Goal: Information Seeking & Learning: Learn about a topic

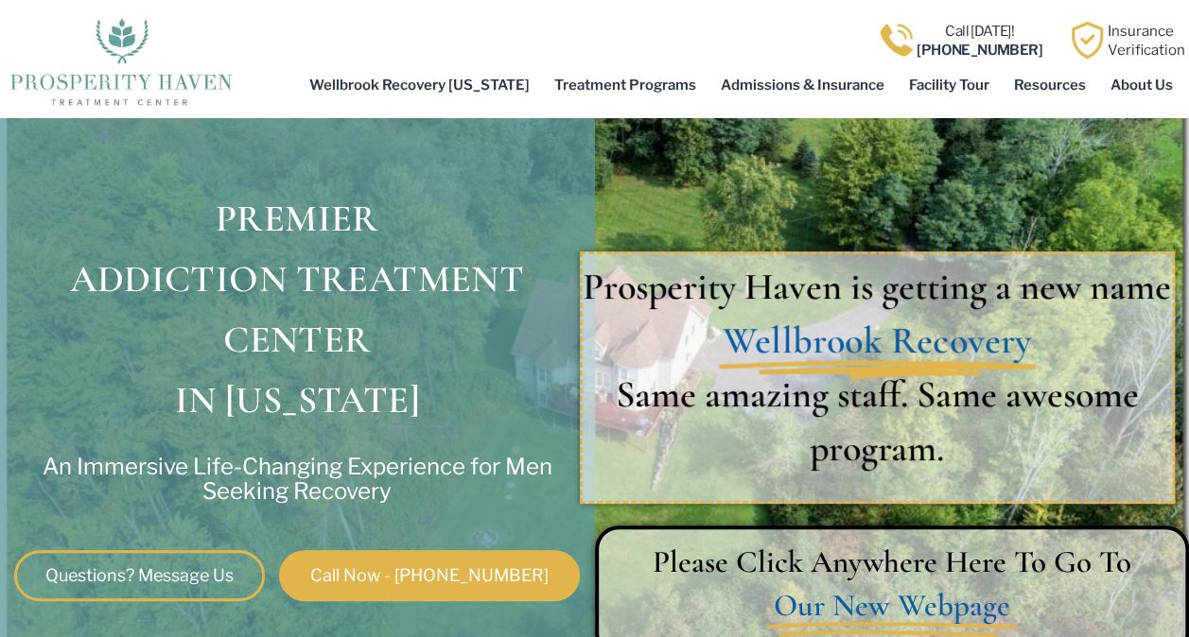
scroll to position [87, 0]
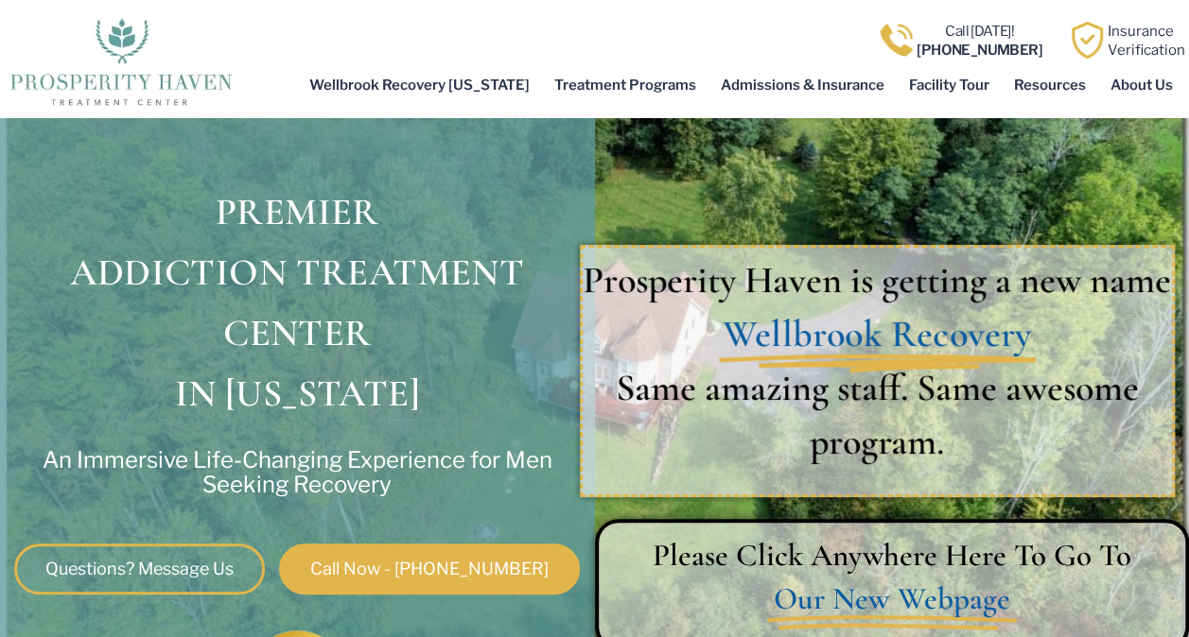
click at [528, 392] on h1 "PREMIER ADDICTION TREATMENT CENTER IN OHIO" at bounding box center [297, 303] width 576 height 242
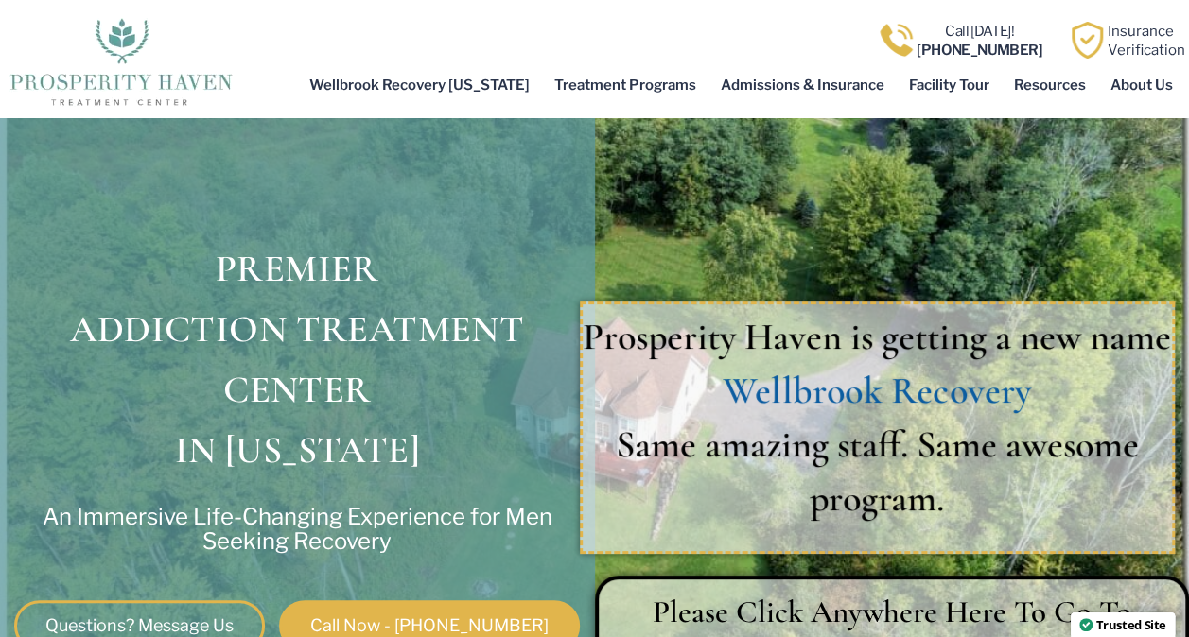
scroll to position [0, 0]
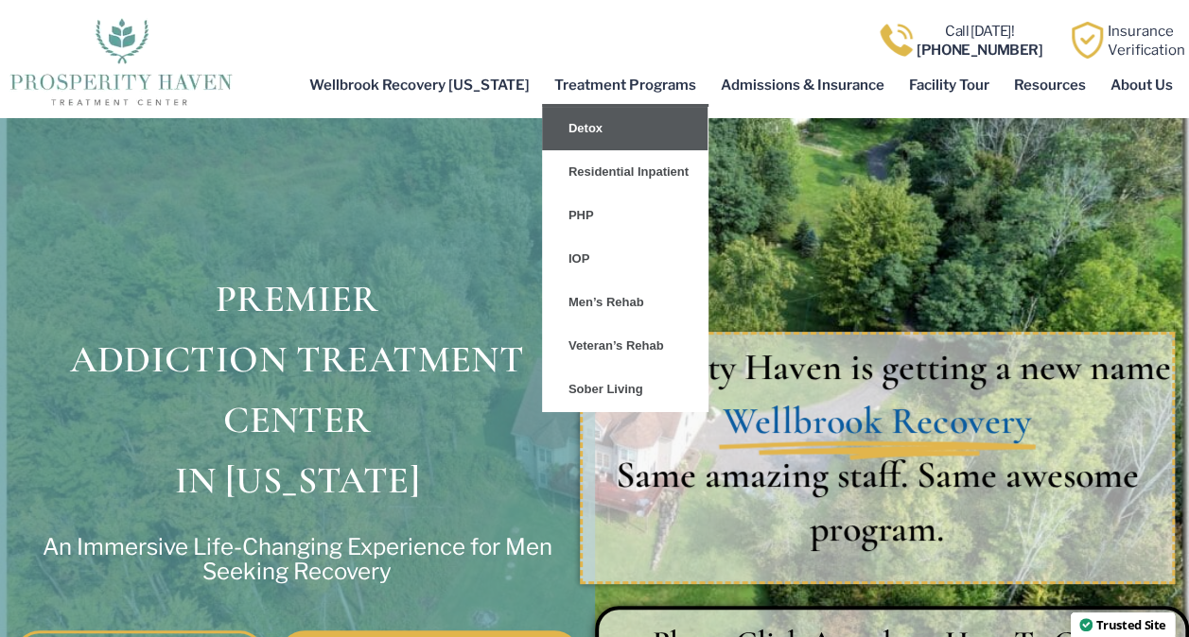
click at [604, 134] on link "Detox" at bounding box center [625, 129] width 166 height 44
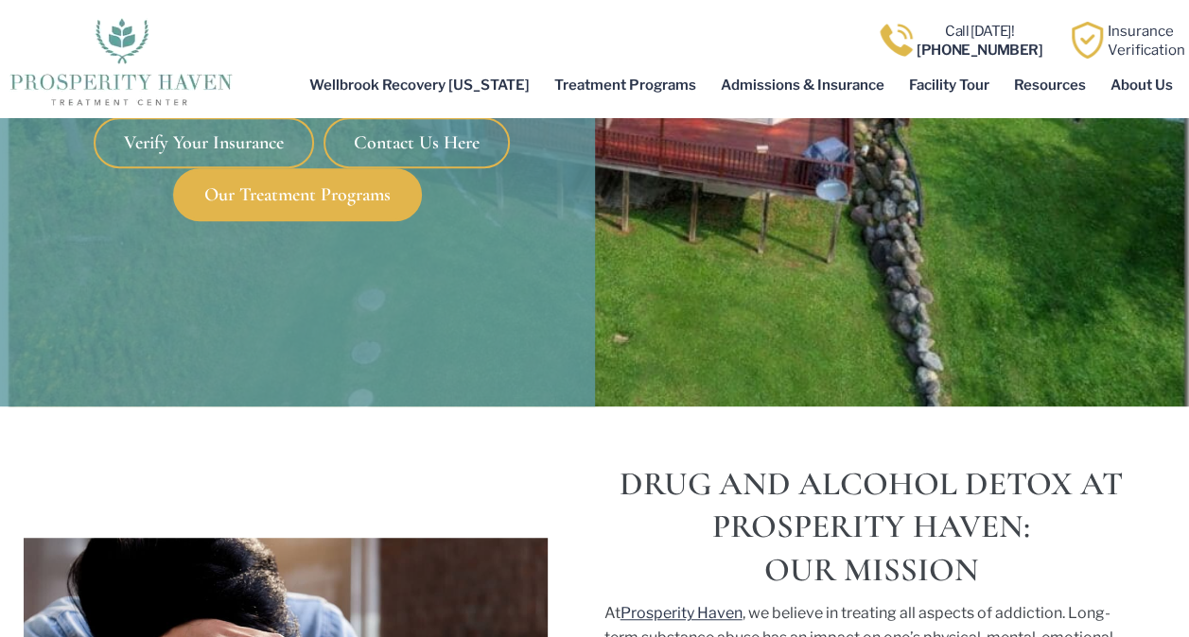
scroll to position [373, 0]
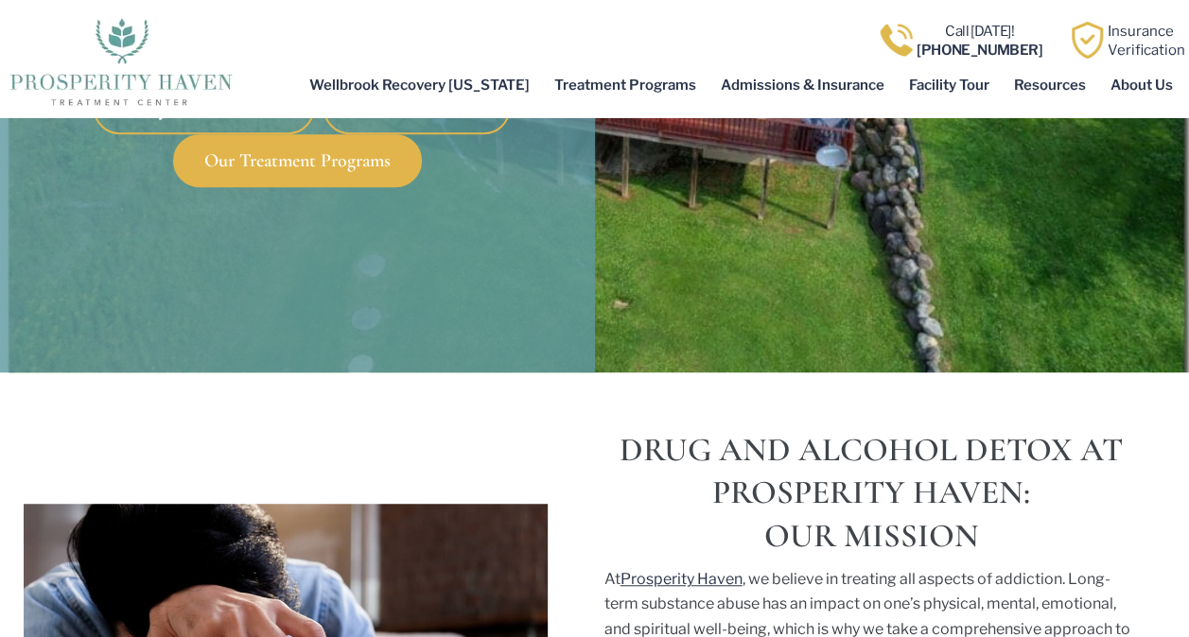
click at [362, 157] on span "Our Treatment Programs" at bounding box center [297, 160] width 186 height 19
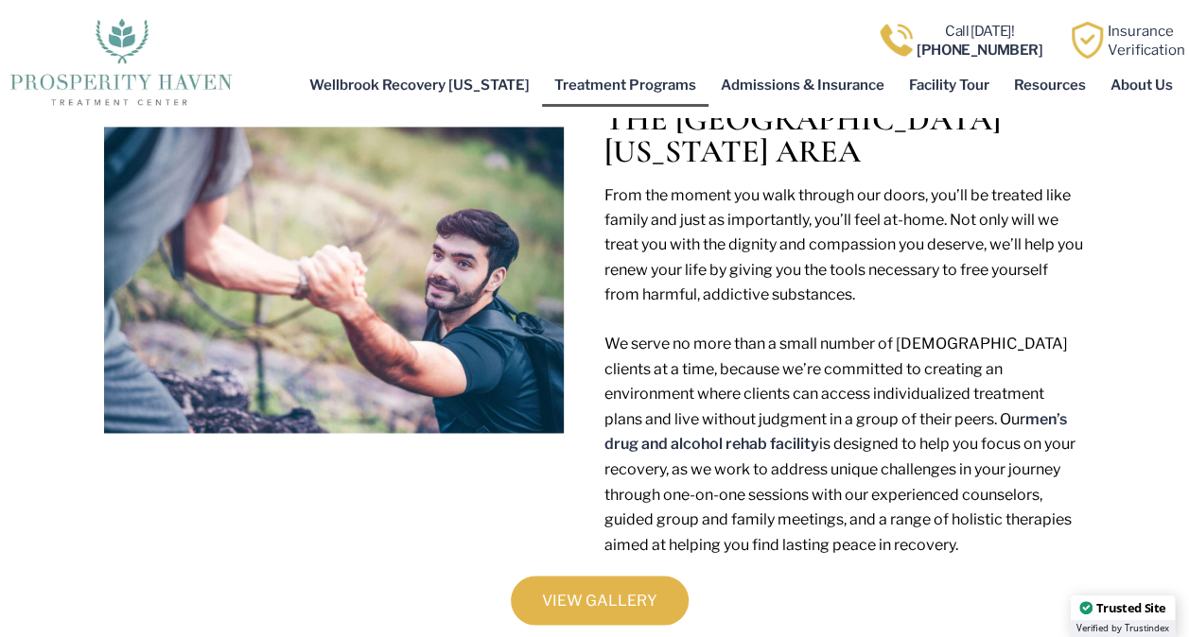
scroll to position [1449, 0]
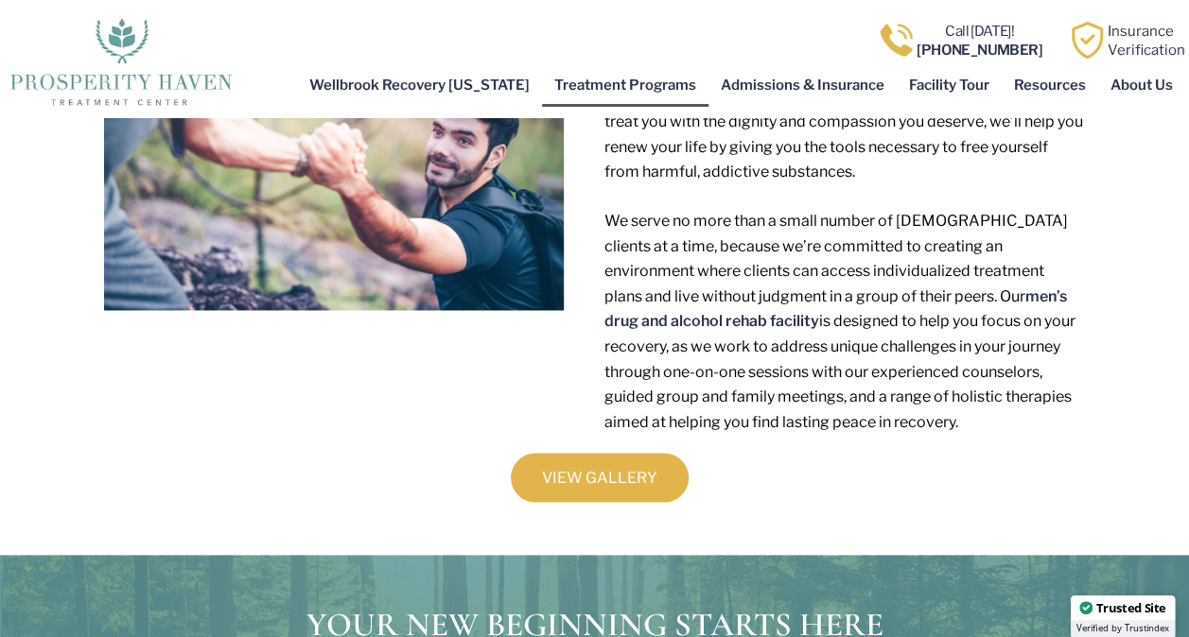
click at [539, 453] on link "VIEW GALLERY" at bounding box center [600, 477] width 178 height 49
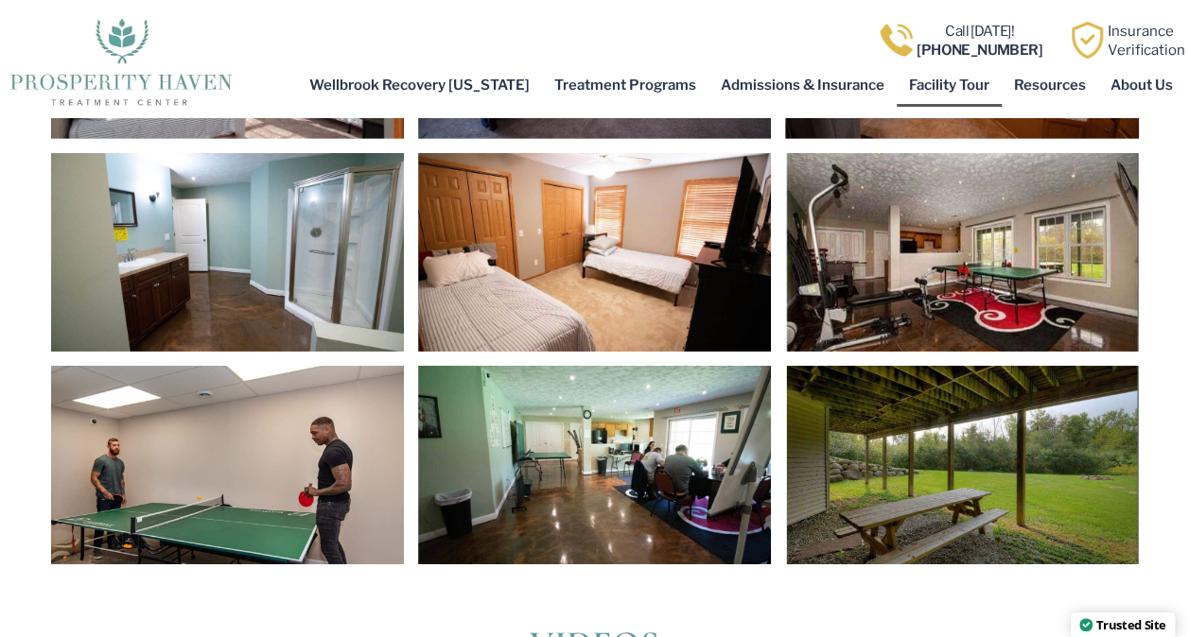
scroll to position [2936, 0]
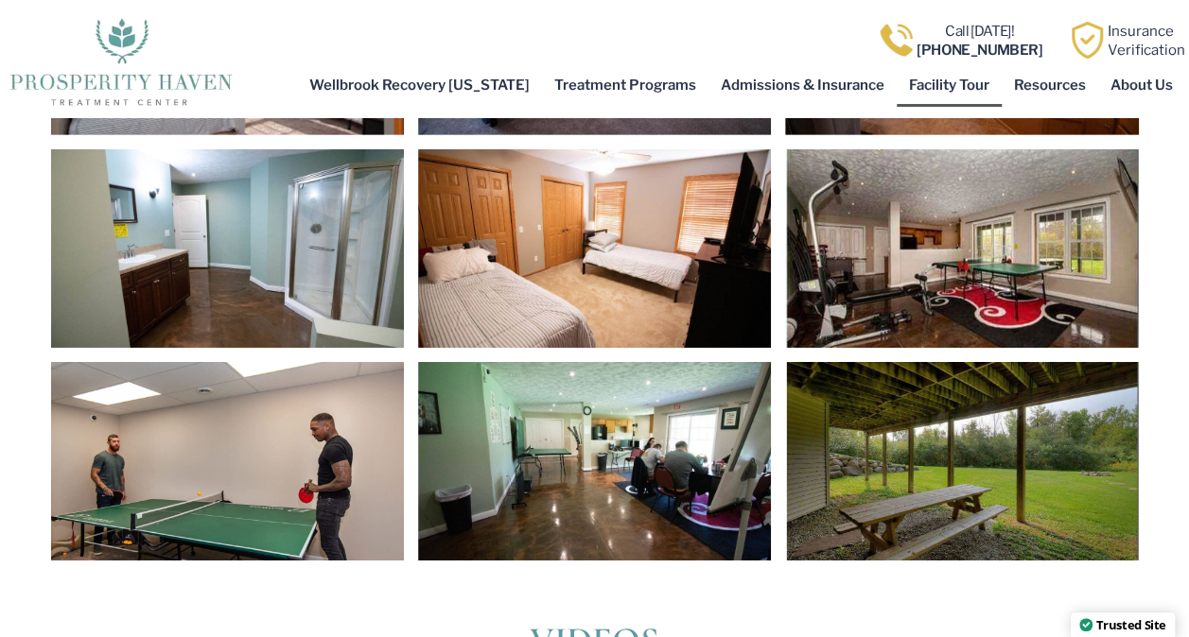
click at [675, 422] on div at bounding box center [594, 461] width 353 height 199
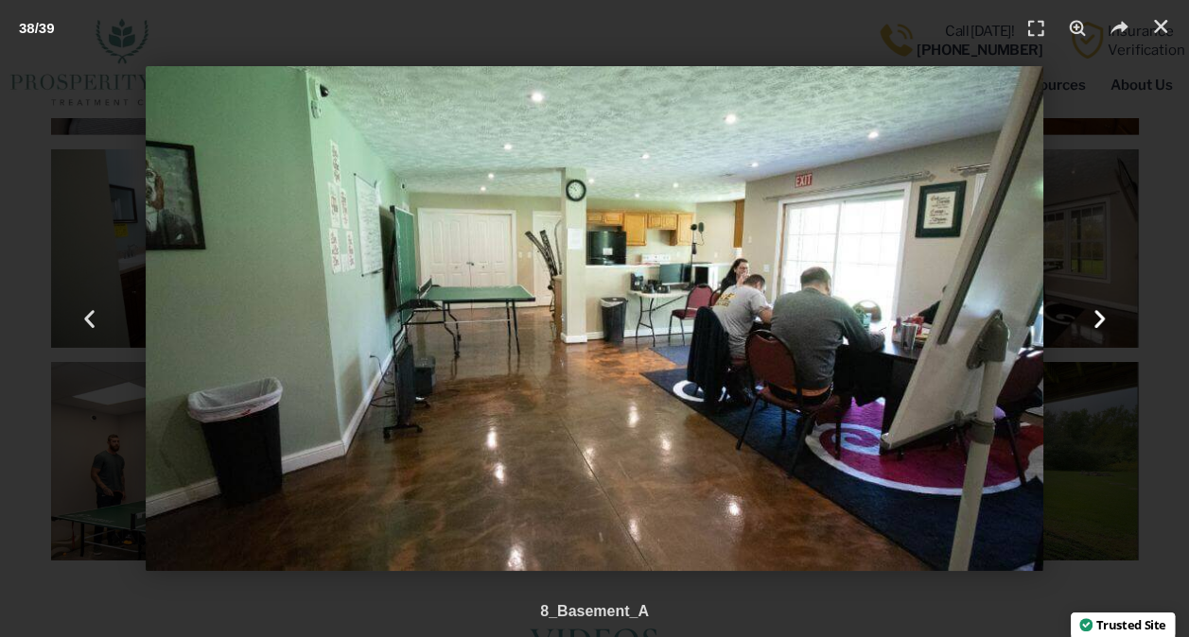
click at [1101, 316] on use "Next slide" at bounding box center [1099, 319] width 10 height 18
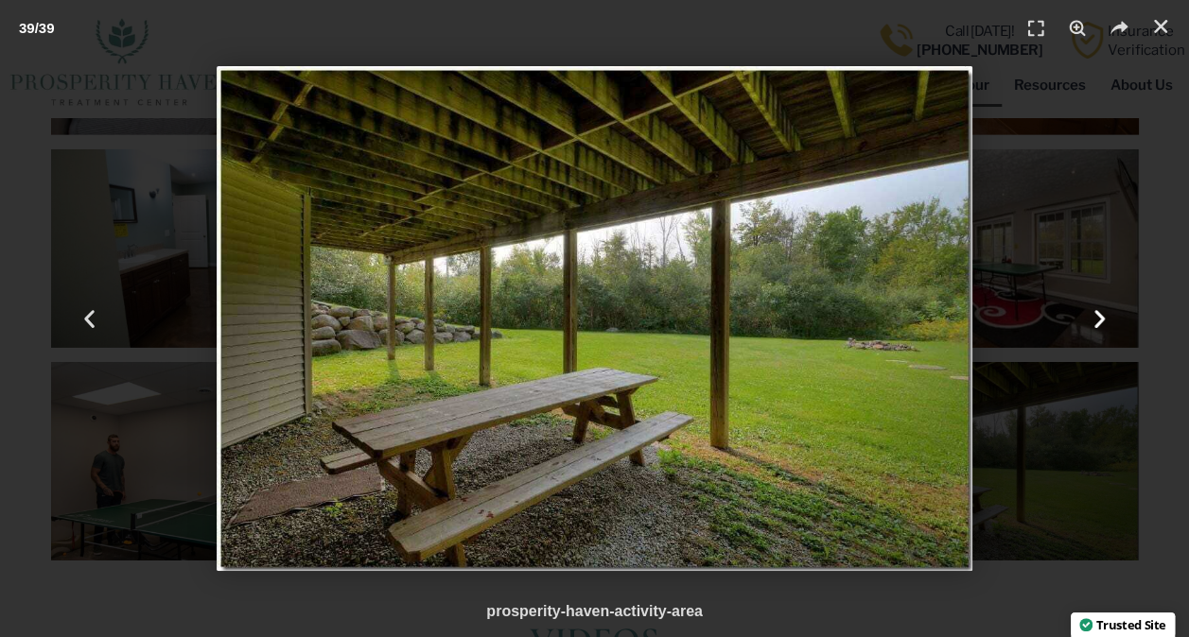
click at [1101, 316] on use "Next slide" at bounding box center [1099, 319] width 10 height 18
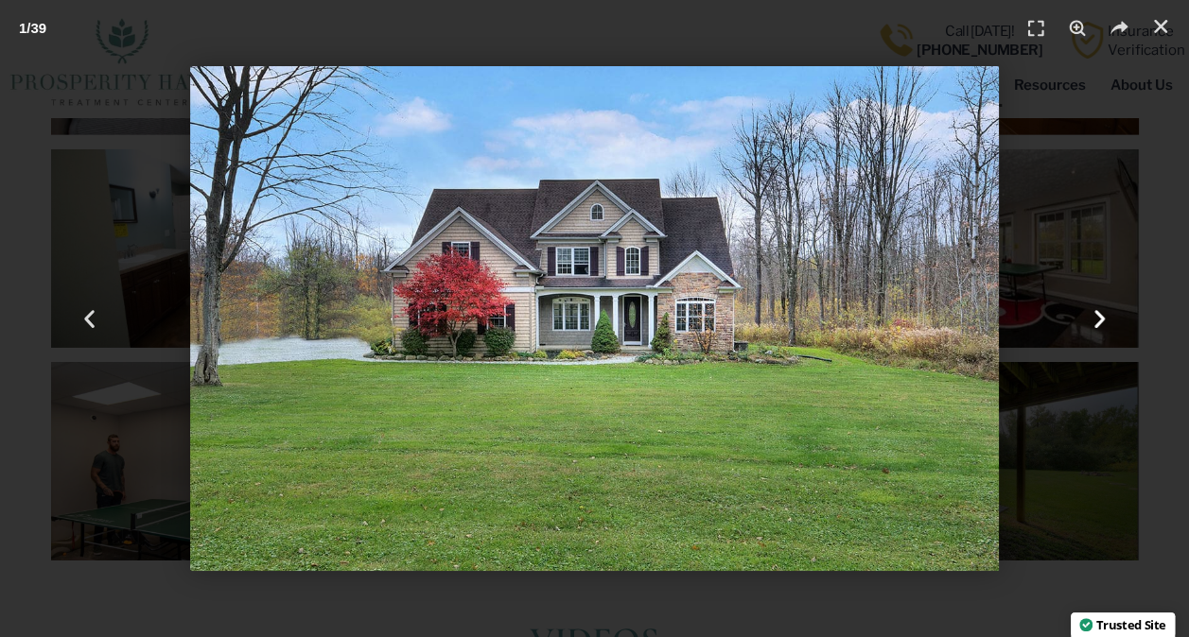
click at [1101, 316] on use "Next slide" at bounding box center [1099, 319] width 10 height 18
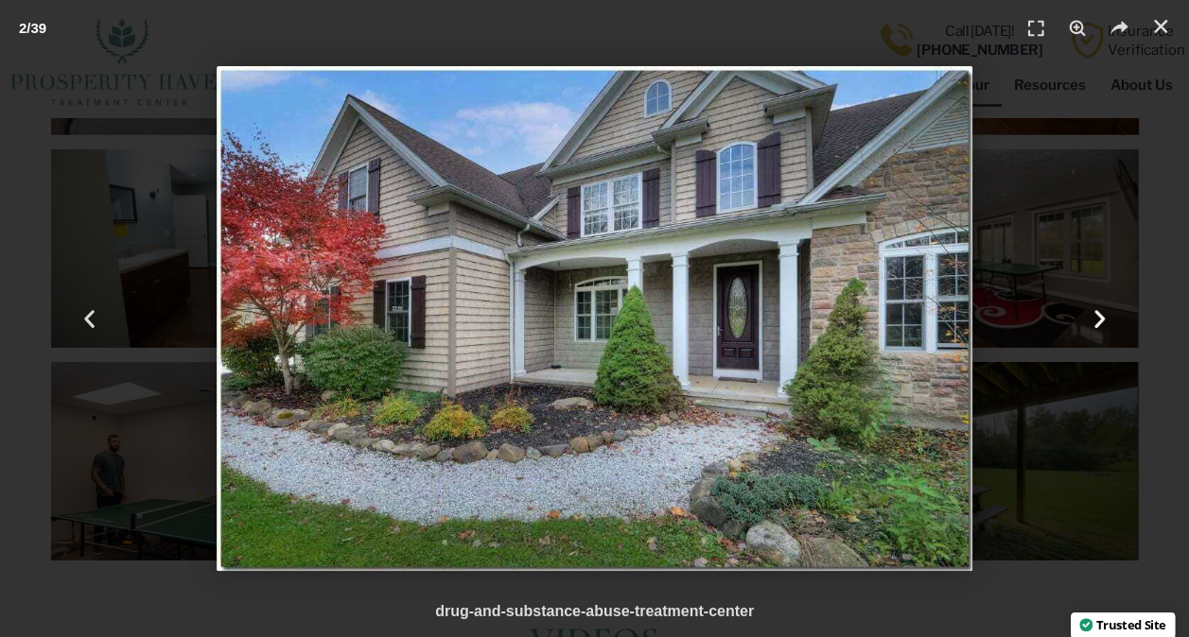
click at [1101, 316] on use "Next slide" at bounding box center [1099, 319] width 10 height 18
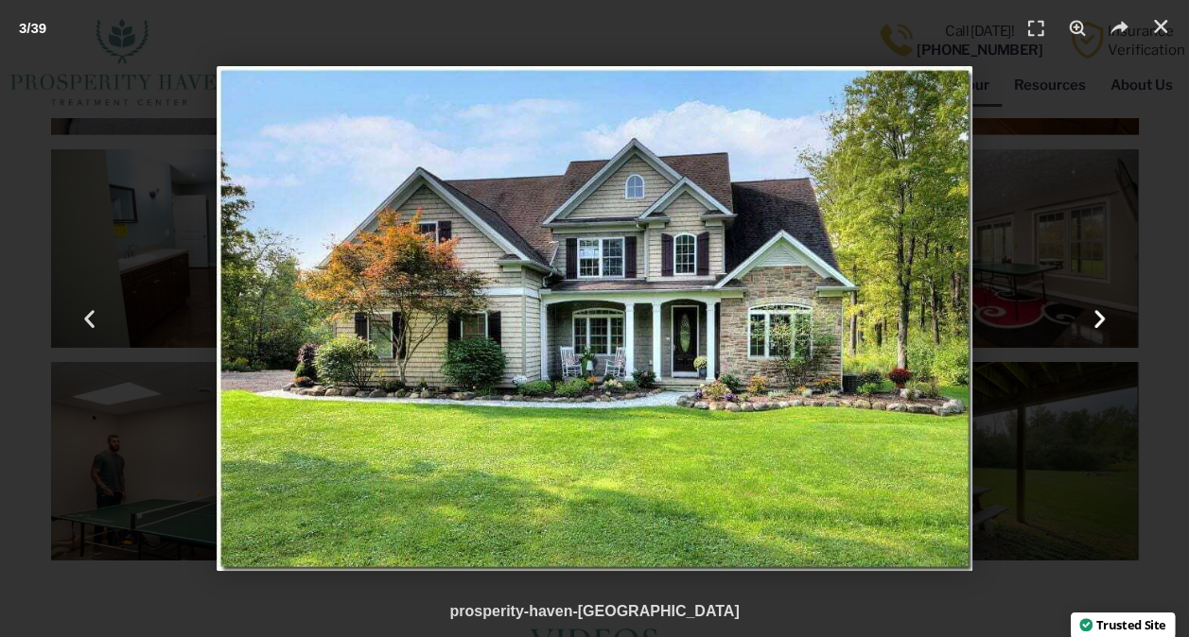
click at [1101, 316] on use "Next slide" at bounding box center [1099, 319] width 10 height 18
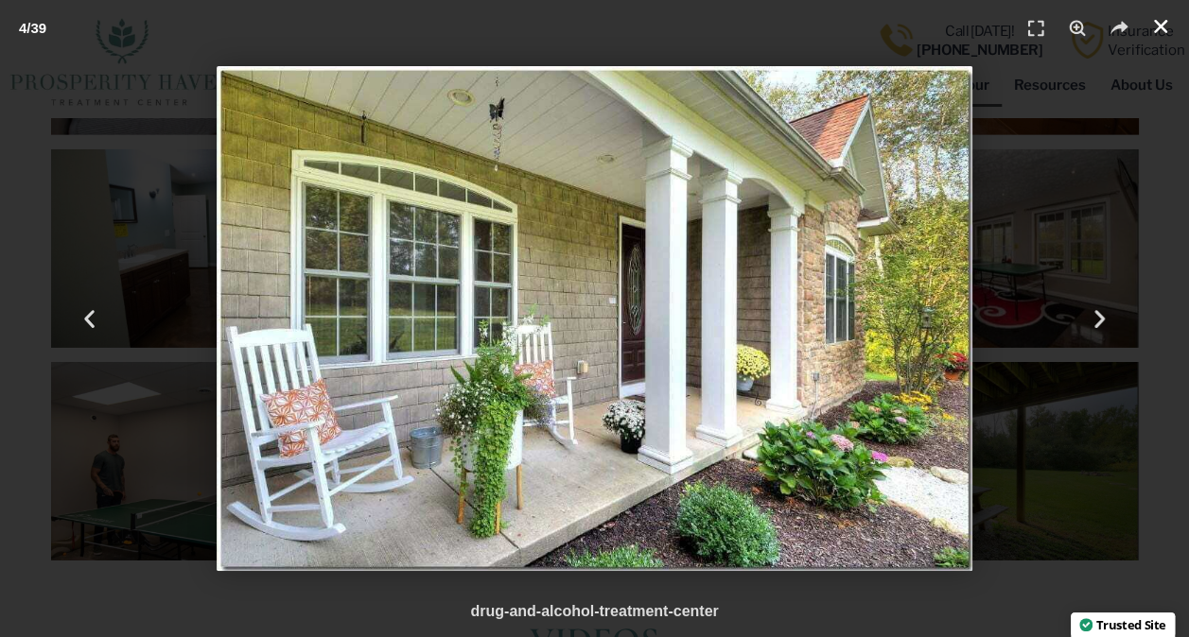
click at [1161, 23] on icon "Close (Esc)" at bounding box center [1160, 26] width 19 height 19
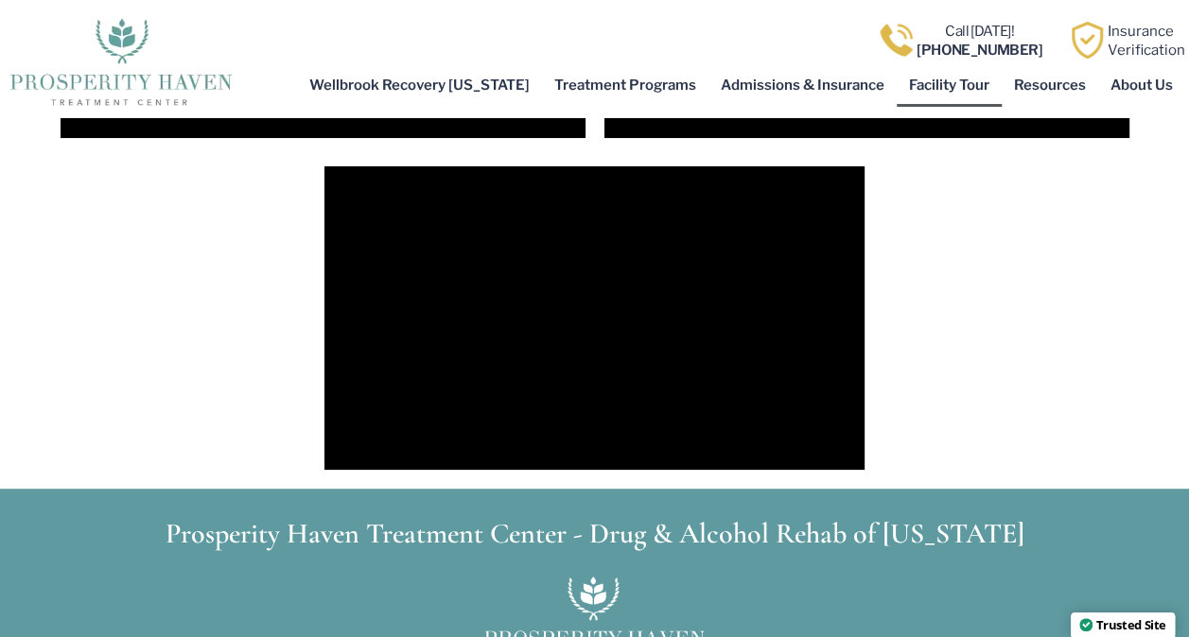
scroll to position [3784, 0]
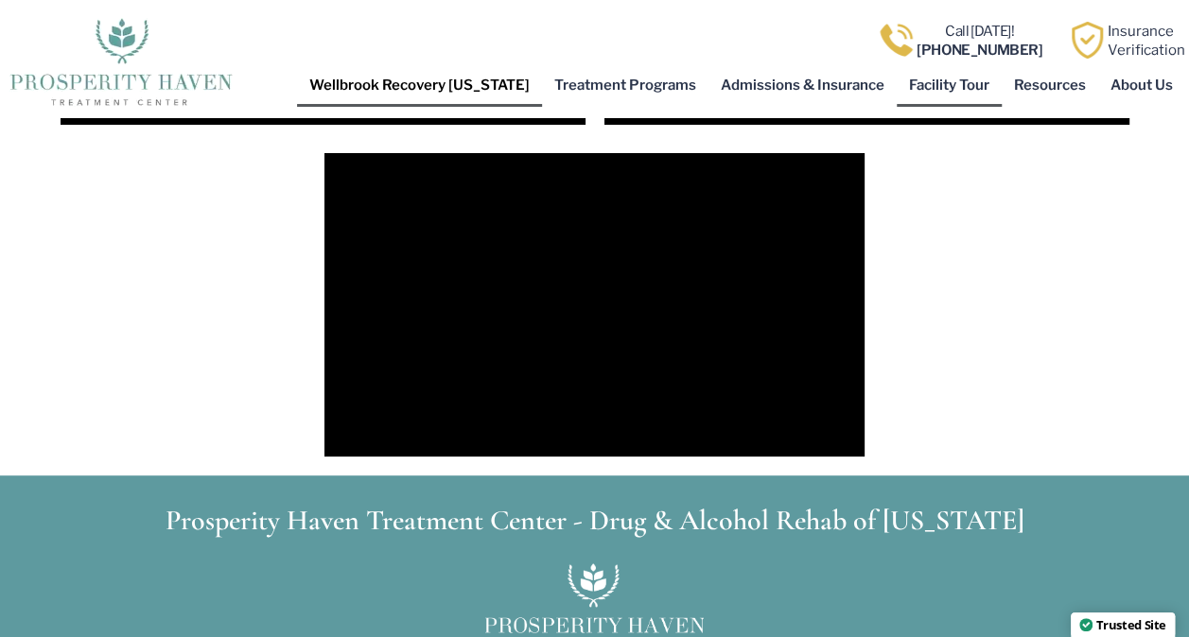
click at [433, 78] on link "Wellbrook Recovery [US_STATE]" at bounding box center [419, 85] width 245 height 44
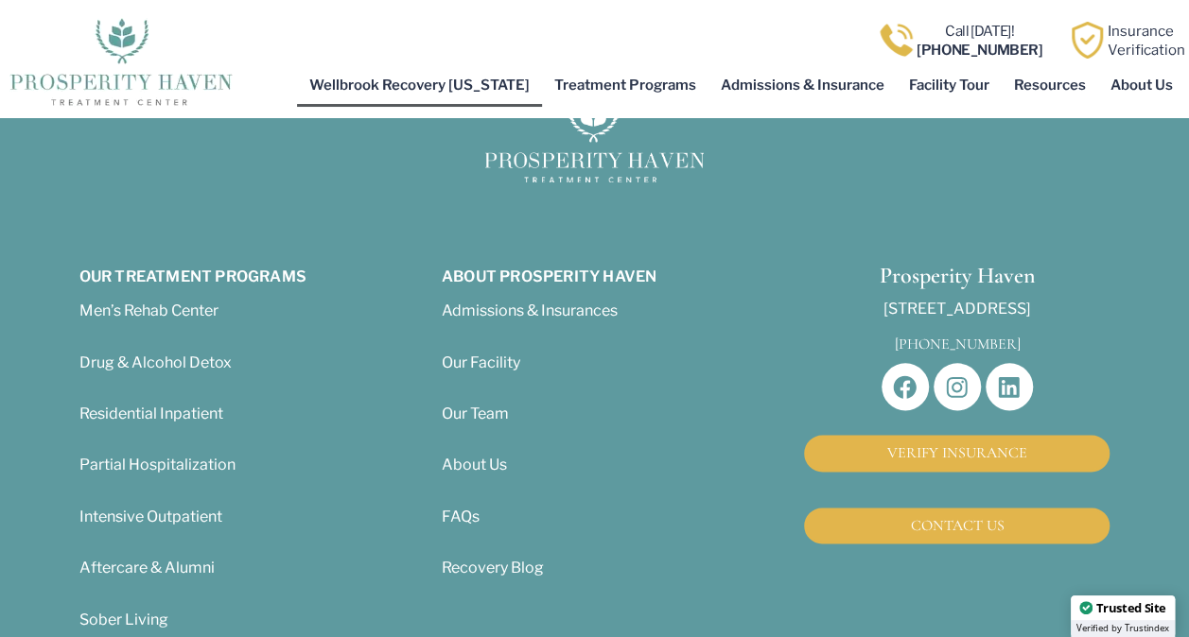
scroll to position [935, 0]
click at [482, 409] on span "Our Team" at bounding box center [475, 413] width 67 height 18
